Goal: Transaction & Acquisition: Purchase product/service

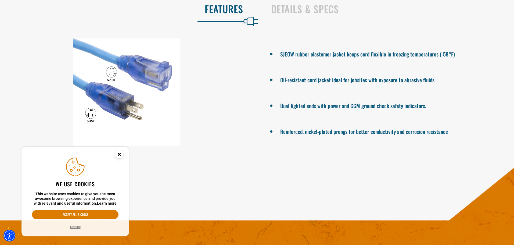
scroll to position [564, 0]
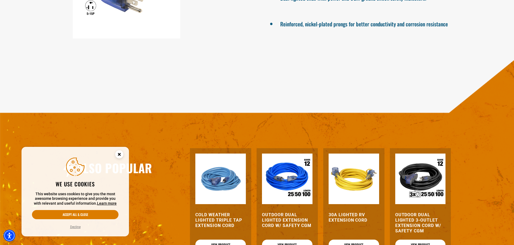
click at [118, 154] on circle "Close this option" at bounding box center [119, 154] width 8 height 8
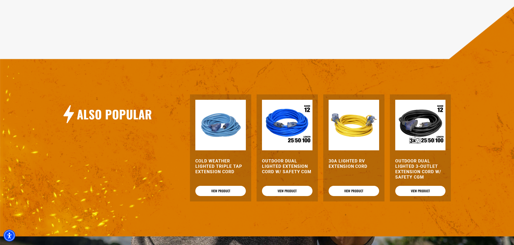
scroll to position [672, 0]
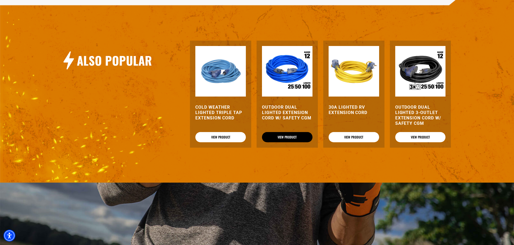
click at [285, 140] on link "View Product" at bounding box center [287, 137] width 51 height 10
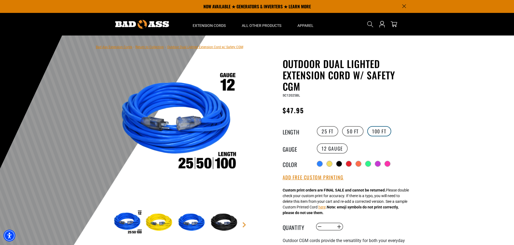
click at [377, 132] on label "100 FT" at bounding box center [379, 131] width 24 height 10
